Goal: Information Seeking & Learning: Learn about a topic

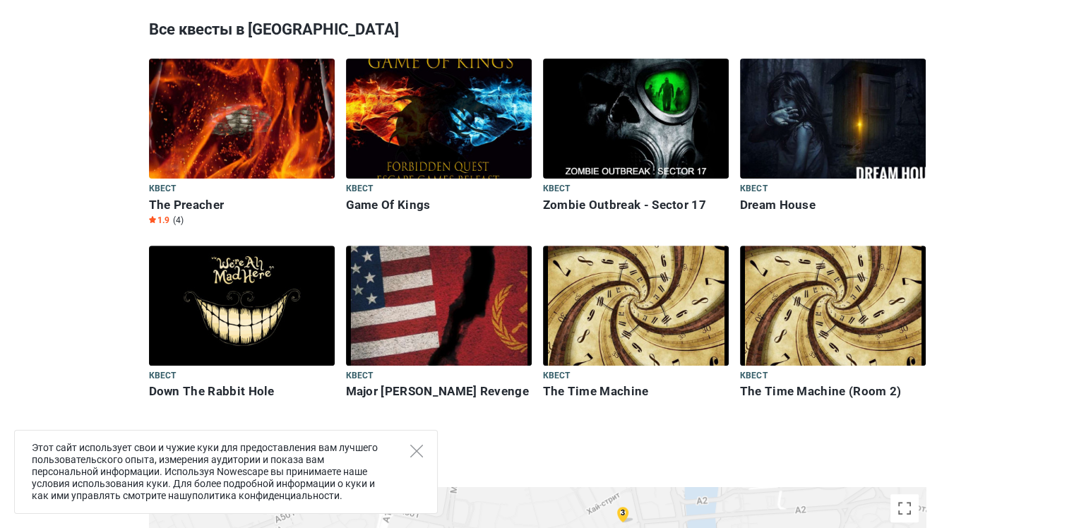
scroll to position [441, 0]
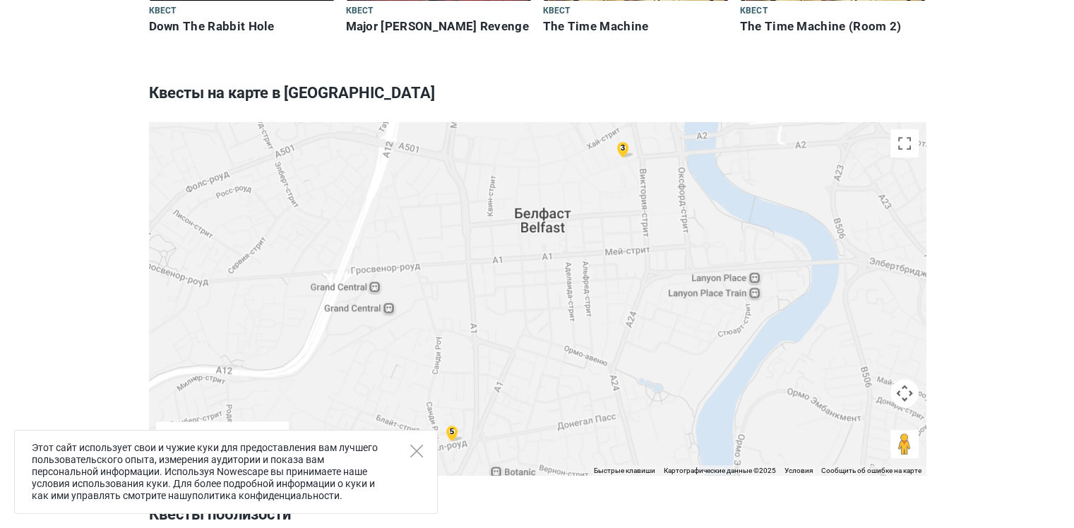
scroll to position [811, 0]
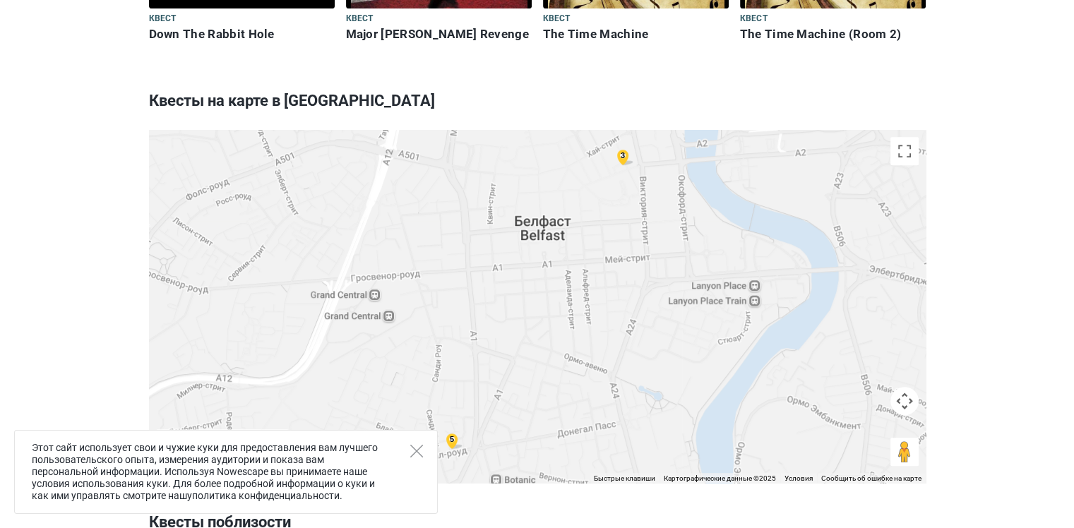
click at [1071, 180] on section "← Переместить влево → Переместить вправо ↑ Переместить вверх ↓ Переместить вниз…" at bounding box center [537, 306] width 1074 height 353
drag, startPoint x: 1071, startPoint y: 180, endPoint x: 1079, endPoint y: 166, distance: 16.5
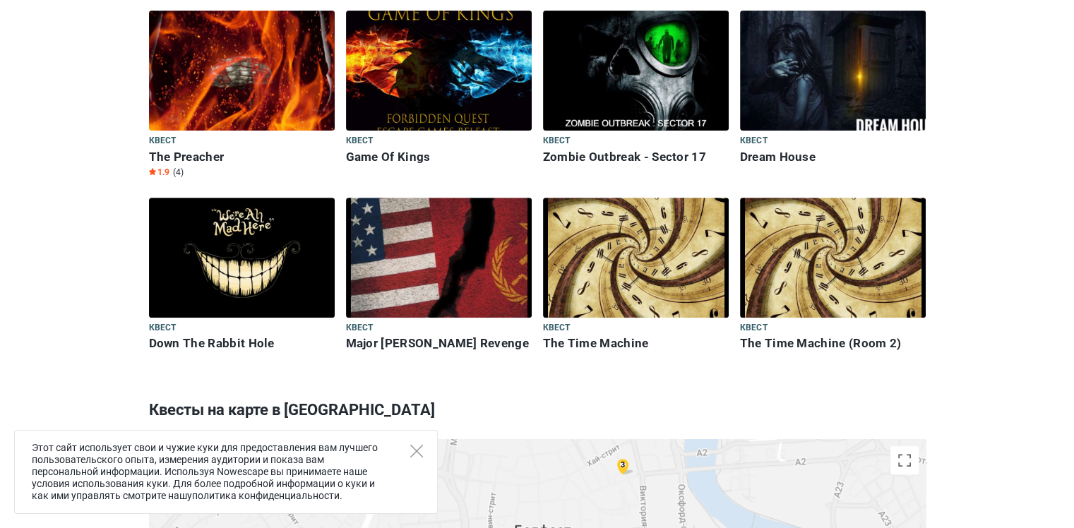
scroll to position [450, 0]
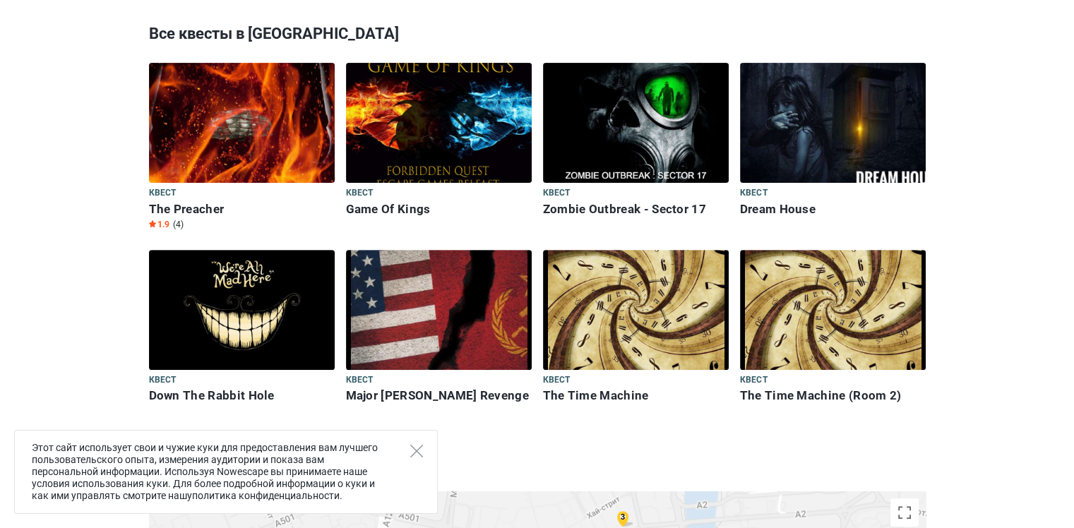
click at [431, 147] on img at bounding box center [439, 123] width 186 height 120
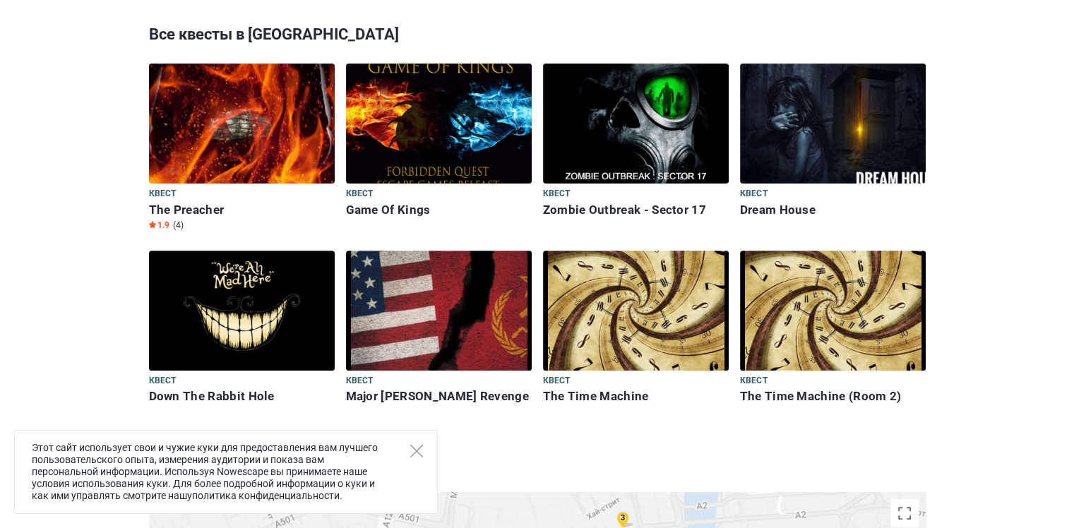
click at [687, 139] on img at bounding box center [636, 124] width 186 height 120
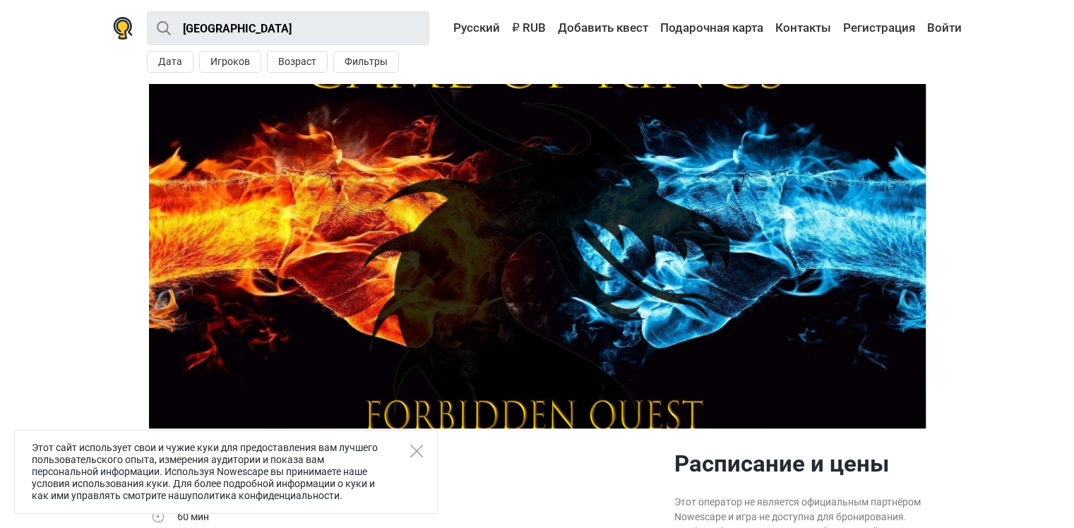
drag, startPoint x: 1083, startPoint y: 126, endPoint x: 1059, endPoint y: 21, distance: 107.9
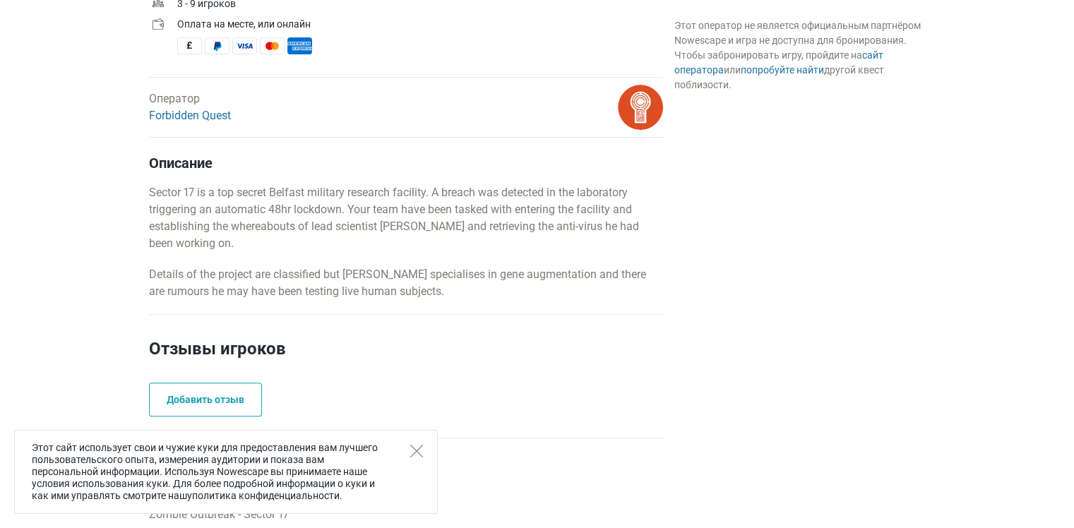
scroll to position [541, 0]
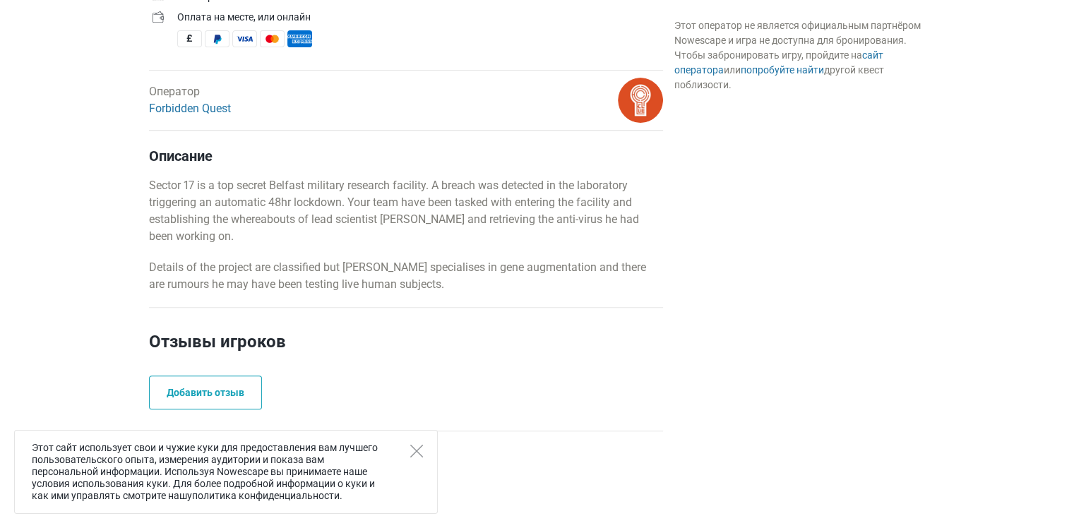
drag, startPoint x: 1083, startPoint y: 30, endPoint x: 1083, endPoint y: 163, distance: 132.7
click at [1073, 163] on html "Belfast Все Квест Поблизости Дата Игроков Возраст Фильтры < Октябрь 2025 > Пн В…" at bounding box center [537, 483] width 1074 height 2048
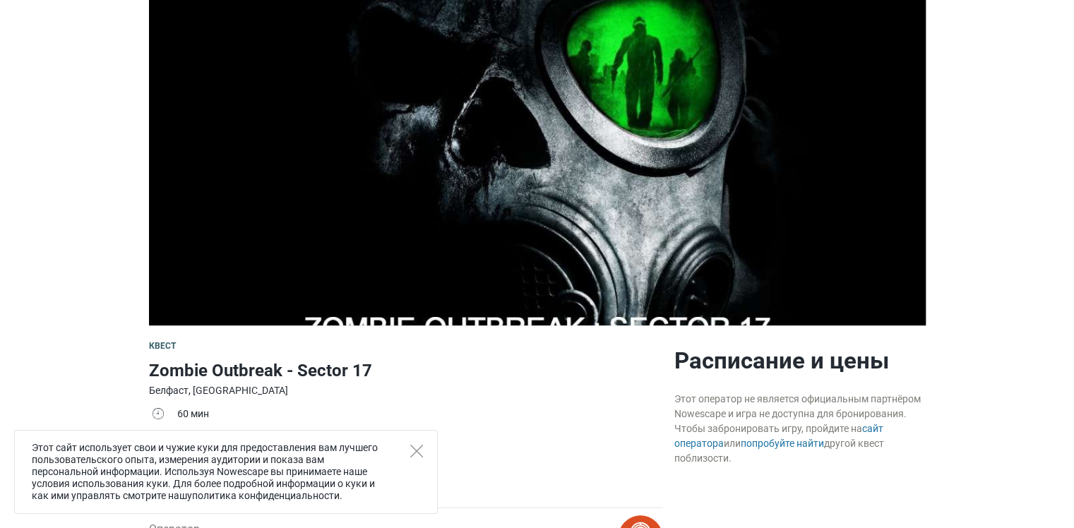
scroll to position [0, 0]
